Goal: Communication & Community: Answer question/provide support

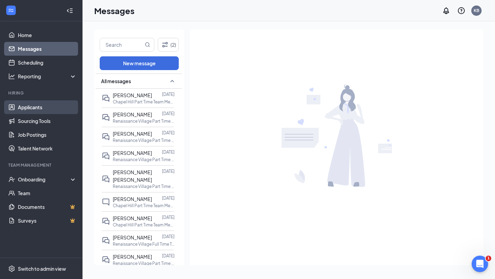
click at [24, 107] on link "Applicants" at bounding box center [47, 107] width 59 height 14
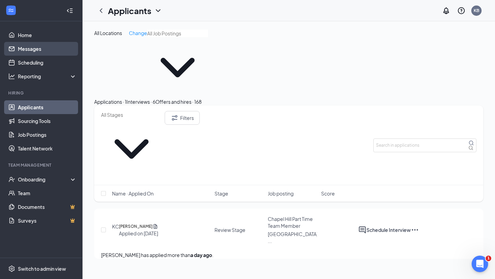
click at [35, 50] on link "Messages" at bounding box center [47, 49] width 59 height 14
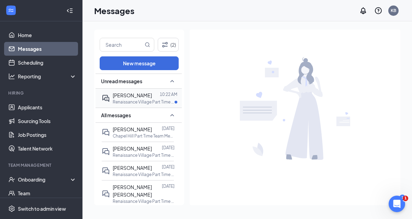
click at [133, 96] on span "[PERSON_NAME]" at bounding box center [132, 95] width 39 height 6
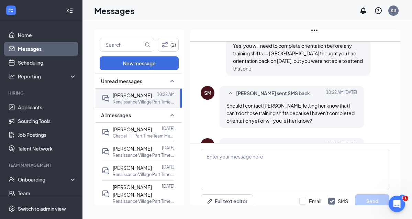
scroll to position [459, 0]
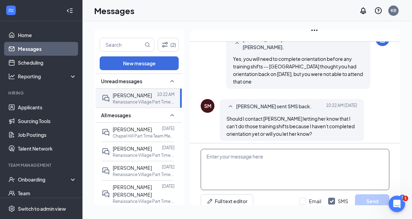
click at [224, 149] on textarea at bounding box center [295, 169] width 189 height 41
click at [206, 149] on textarea "I have already let Parisa know!" at bounding box center [295, 169] width 189 height 41
type textarea "Thanks, Simon! No worries -- I have already let Parisa know!"
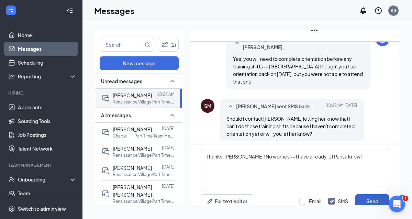
click at [359, 194] on button "Send" at bounding box center [372, 201] width 34 height 14
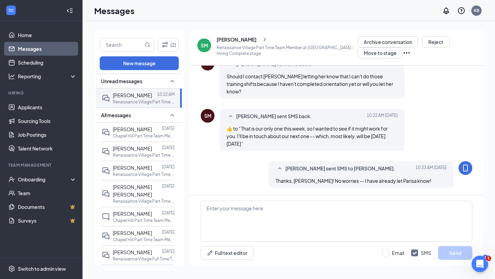
scroll to position [0, 0]
click at [25, 49] on link "Messages" at bounding box center [47, 49] width 59 height 14
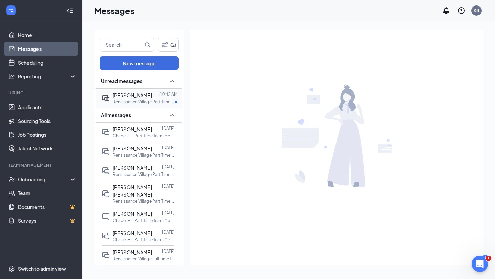
click at [132, 100] on p "Renaissance Village Part Time Team Member at [GEOGRAPHIC_DATA]" at bounding box center [144, 102] width 62 height 6
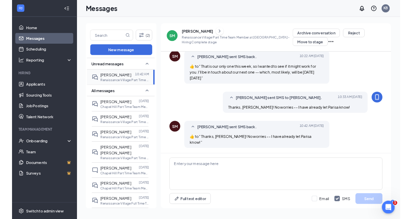
scroll to position [385, 0]
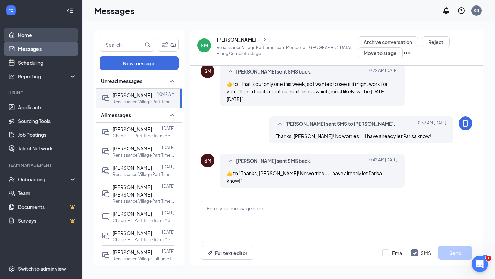
click at [21, 31] on link "Home" at bounding box center [47, 35] width 59 height 14
